Goal: Check status: Check status

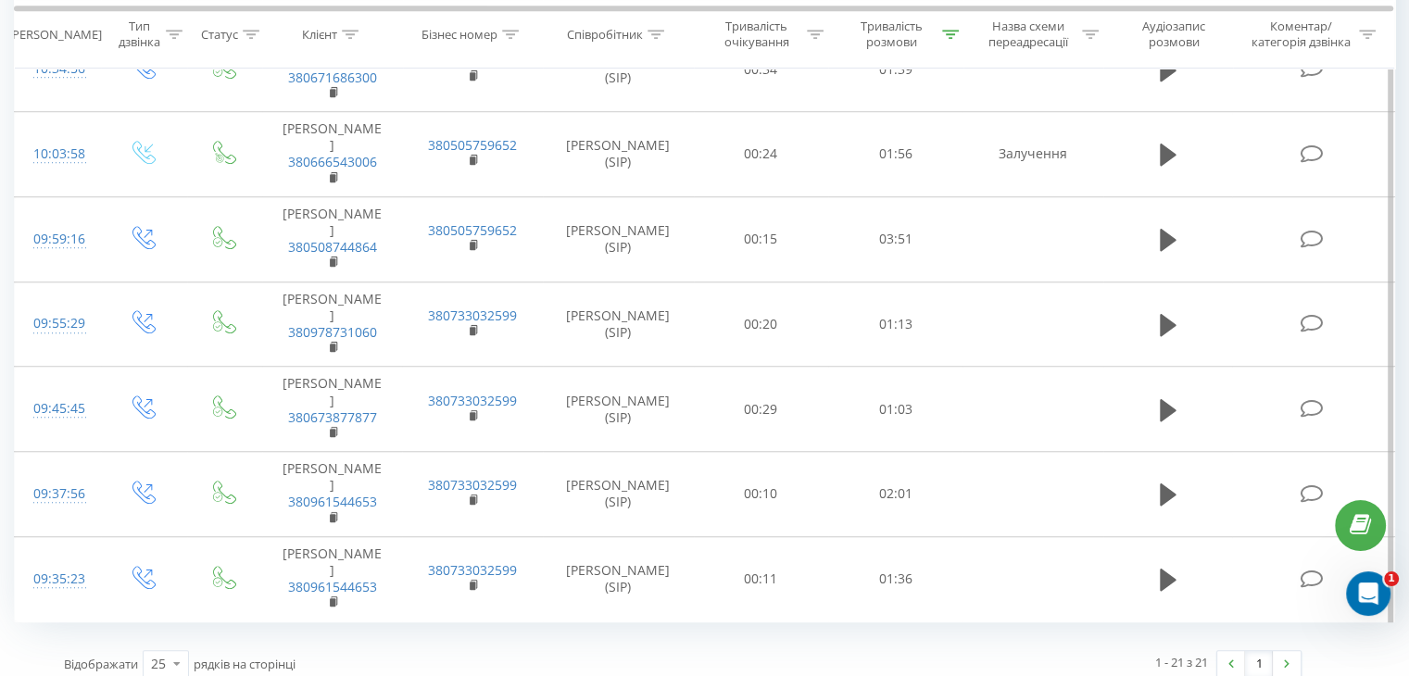
scroll to position [1434, 0]
